Goal: Transaction & Acquisition: Purchase product/service

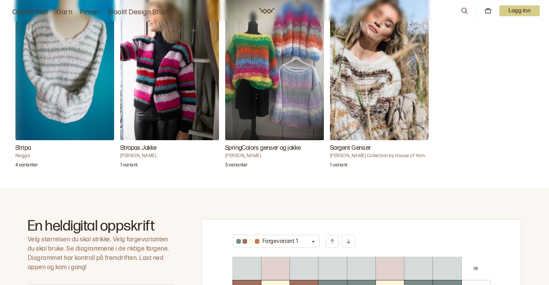
scroll to position [228, 0]
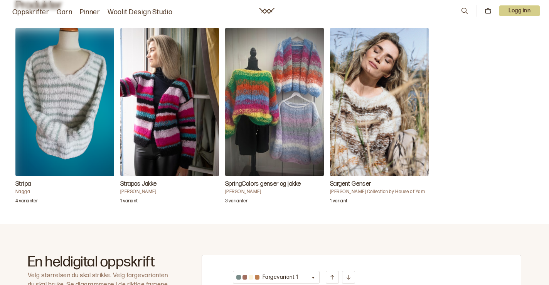
click at [356, 184] on h3 "Sargent Genser" at bounding box center [379, 183] width 99 height 9
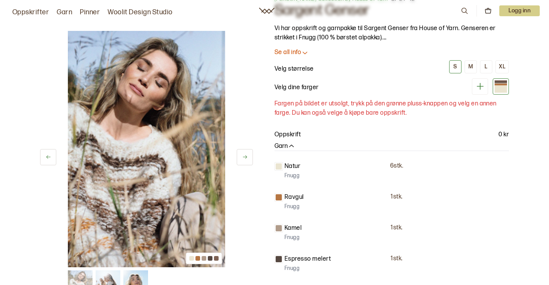
scroll to position [36, 0]
click at [241, 159] on button at bounding box center [245, 157] width 16 height 16
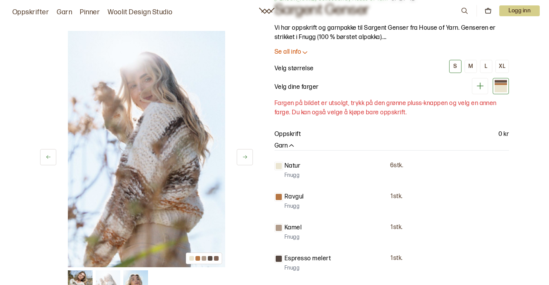
click at [241, 158] on button at bounding box center [245, 157] width 16 height 16
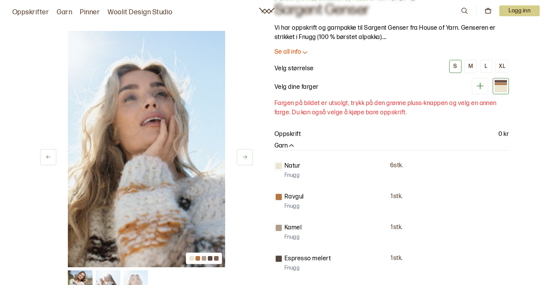
click at [241, 158] on button at bounding box center [245, 157] width 16 height 16
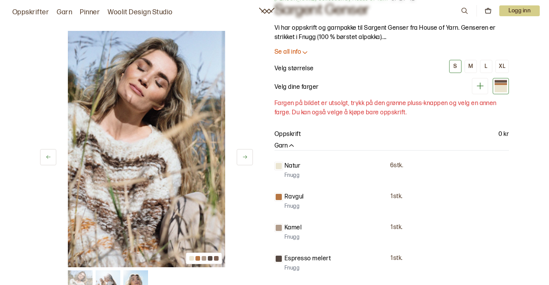
click at [241, 158] on button at bounding box center [245, 157] width 16 height 16
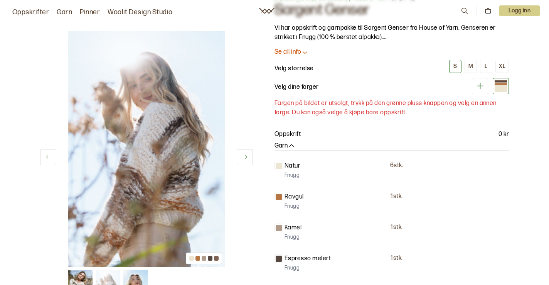
click at [241, 158] on button at bounding box center [245, 157] width 16 height 16
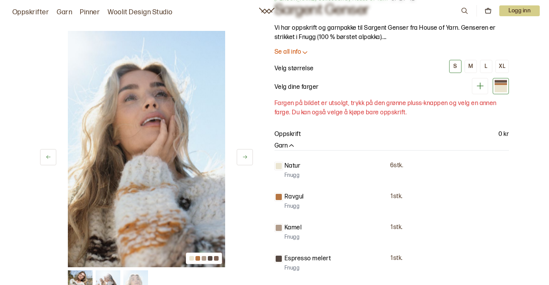
click at [241, 158] on button at bounding box center [245, 157] width 16 height 16
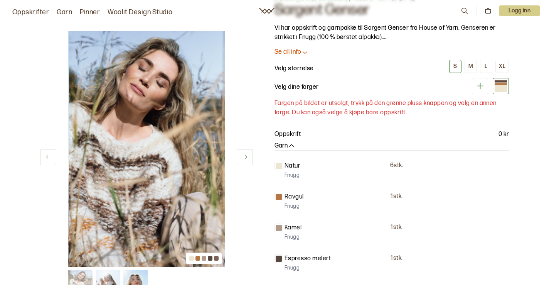
click at [241, 158] on button at bounding box center [245, 157] width 16 height 16
